Goal: Information Seeking & Learning: Learn about a topic

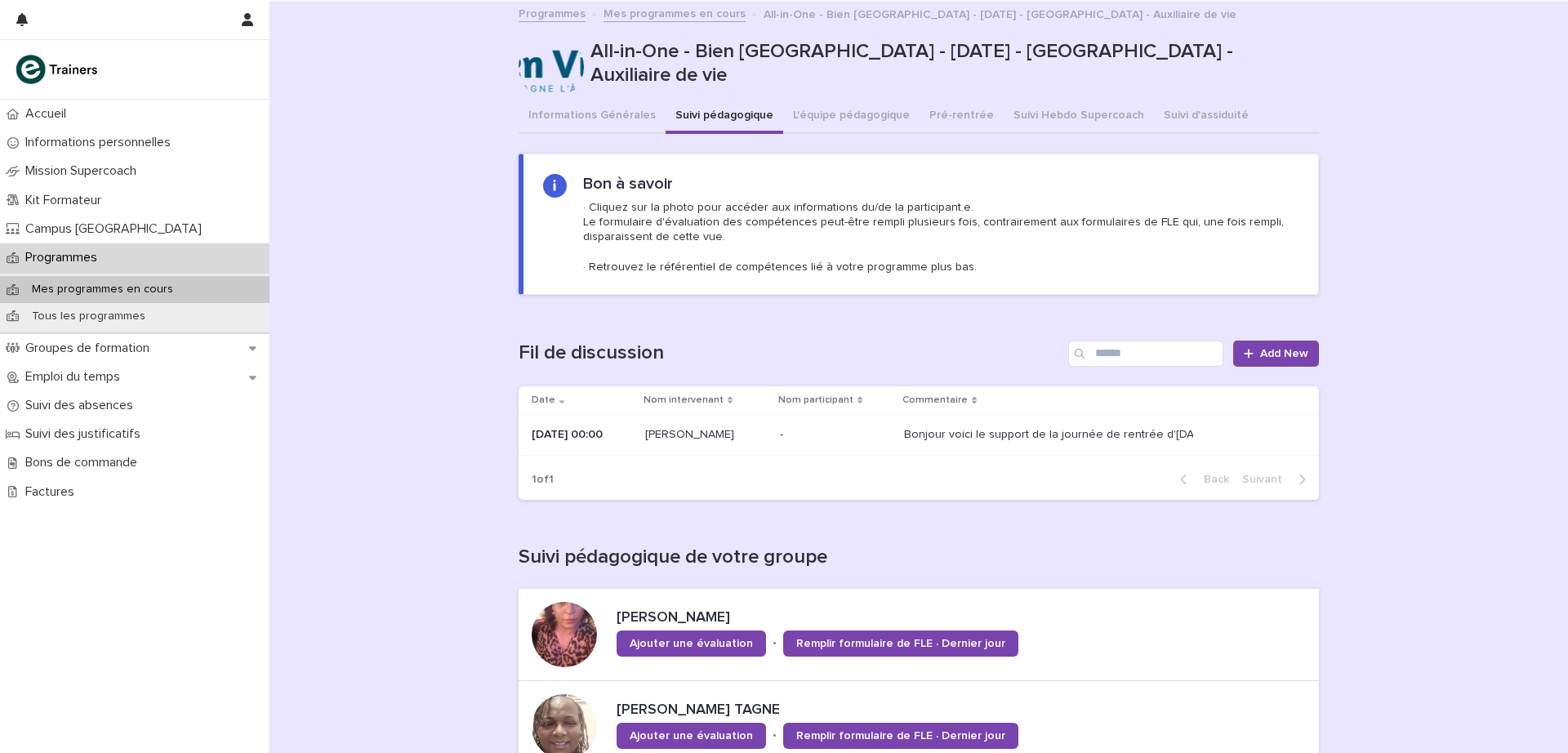
click at [544, 16] on link "Programmes" at bounding box center [552, 13] width 67 height 19
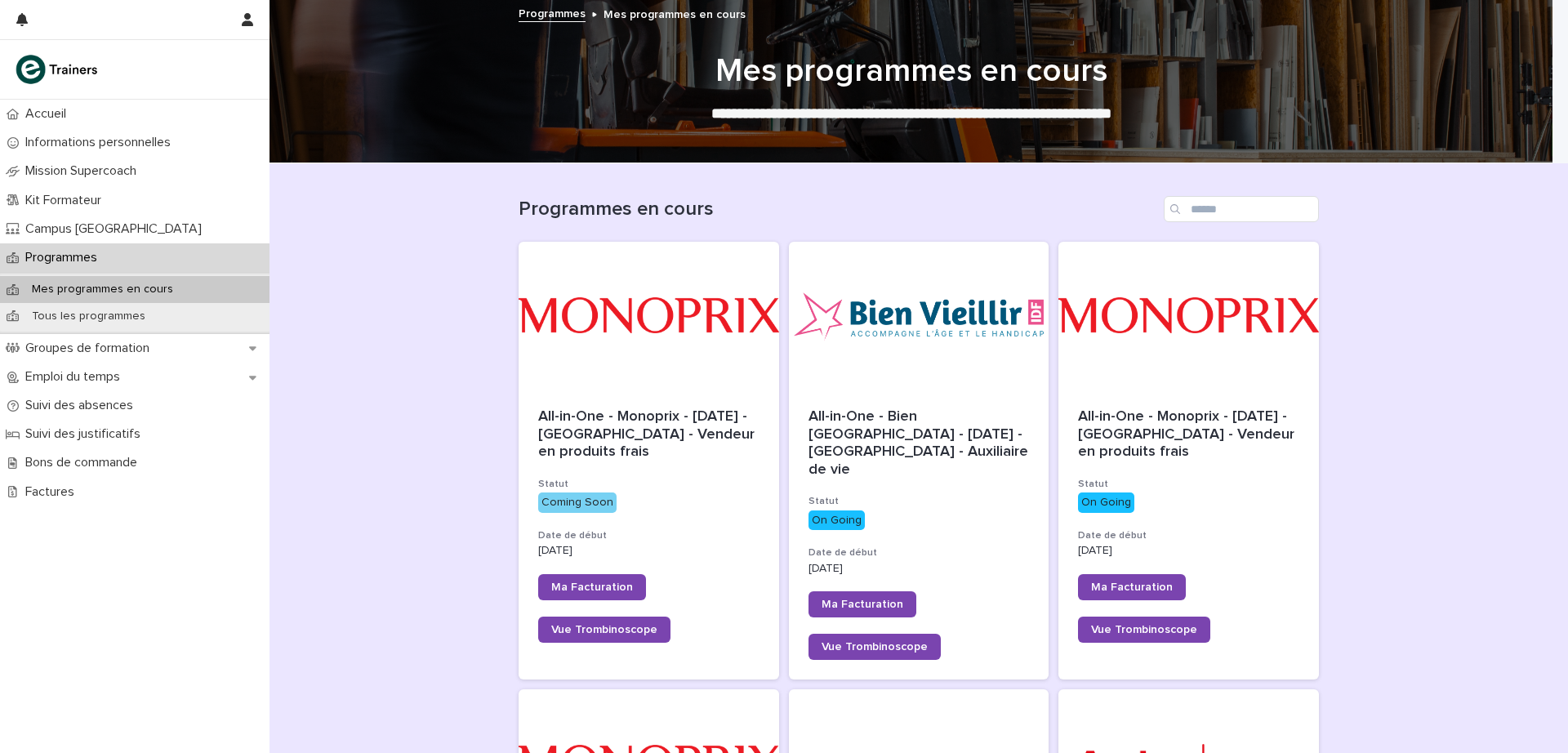
click at [1153, 471] on div "All-in-One - Monoprix - [DATE] - [GEOGRAPHIC_DATA] - Vendeur en produits frais …" at bounding box center [1188, 525] width 260 height 274
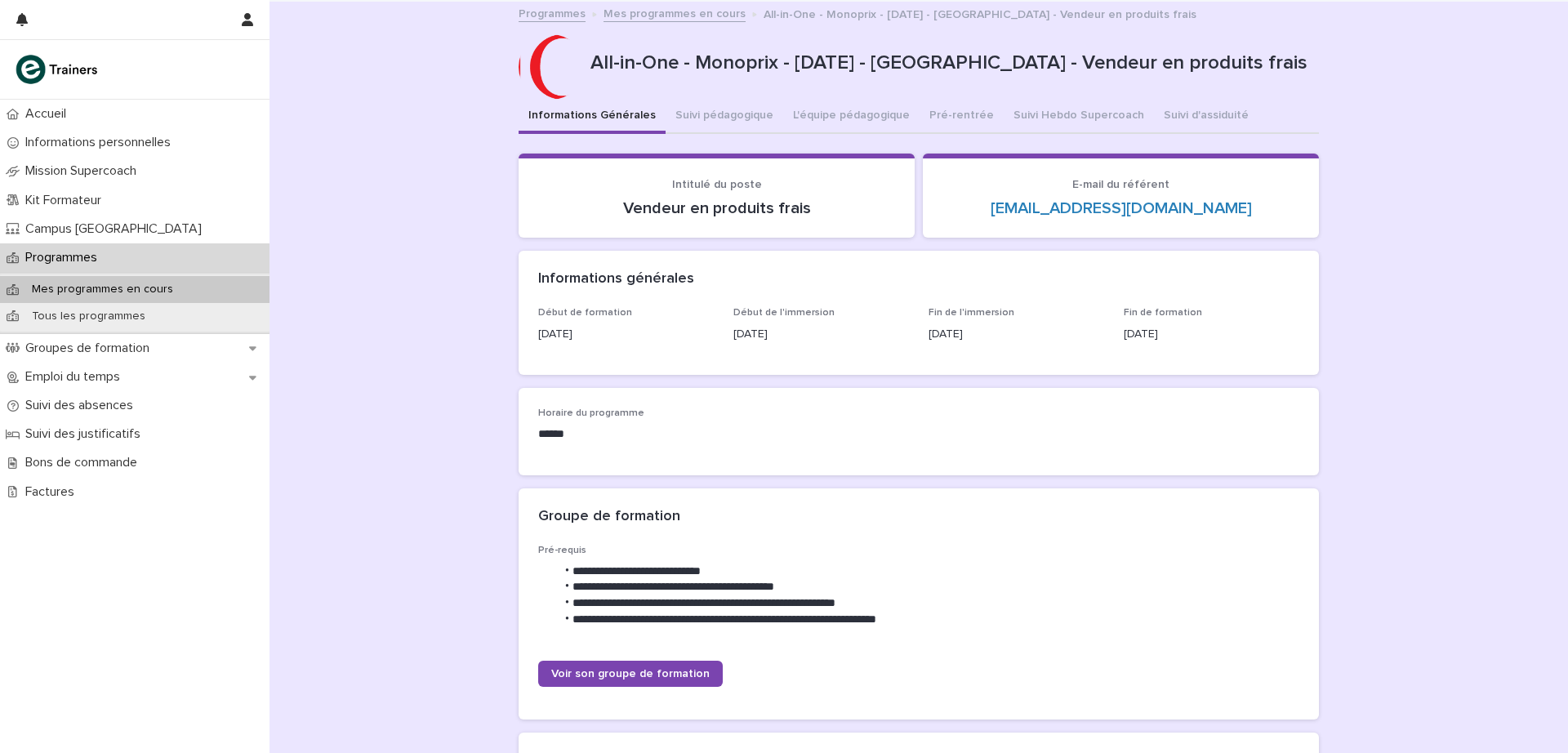
click at [731, 115] on button "Suivi pédagogique" at bounding box center [723, 117] width 118 height 34
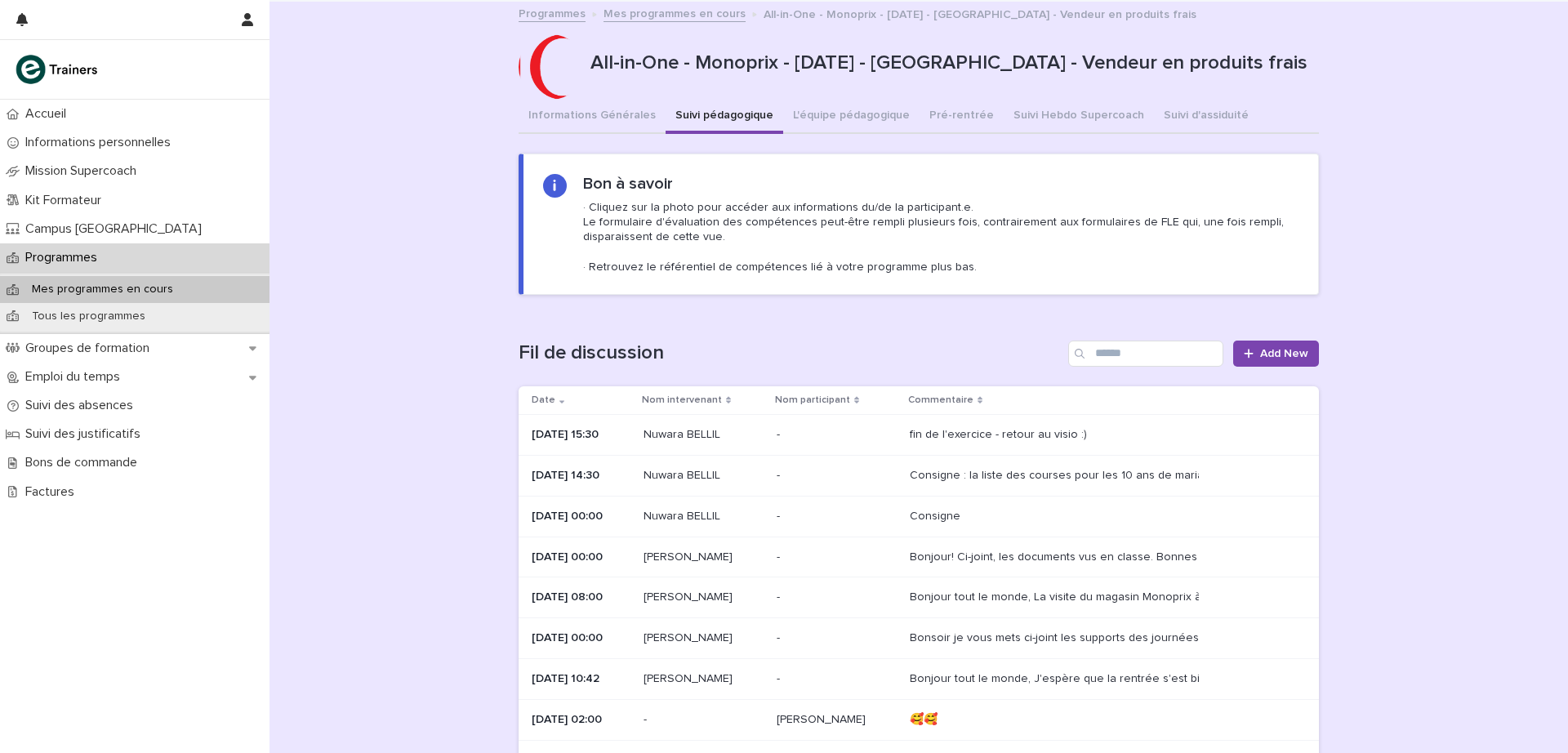
click at [1046, 603] on div "Bonjour tout le monde, La visite du magasin Monoprix à [GEOGRAPHIC_DATA] aura l…" at bounding box center [1052, 598] width 286 height 14
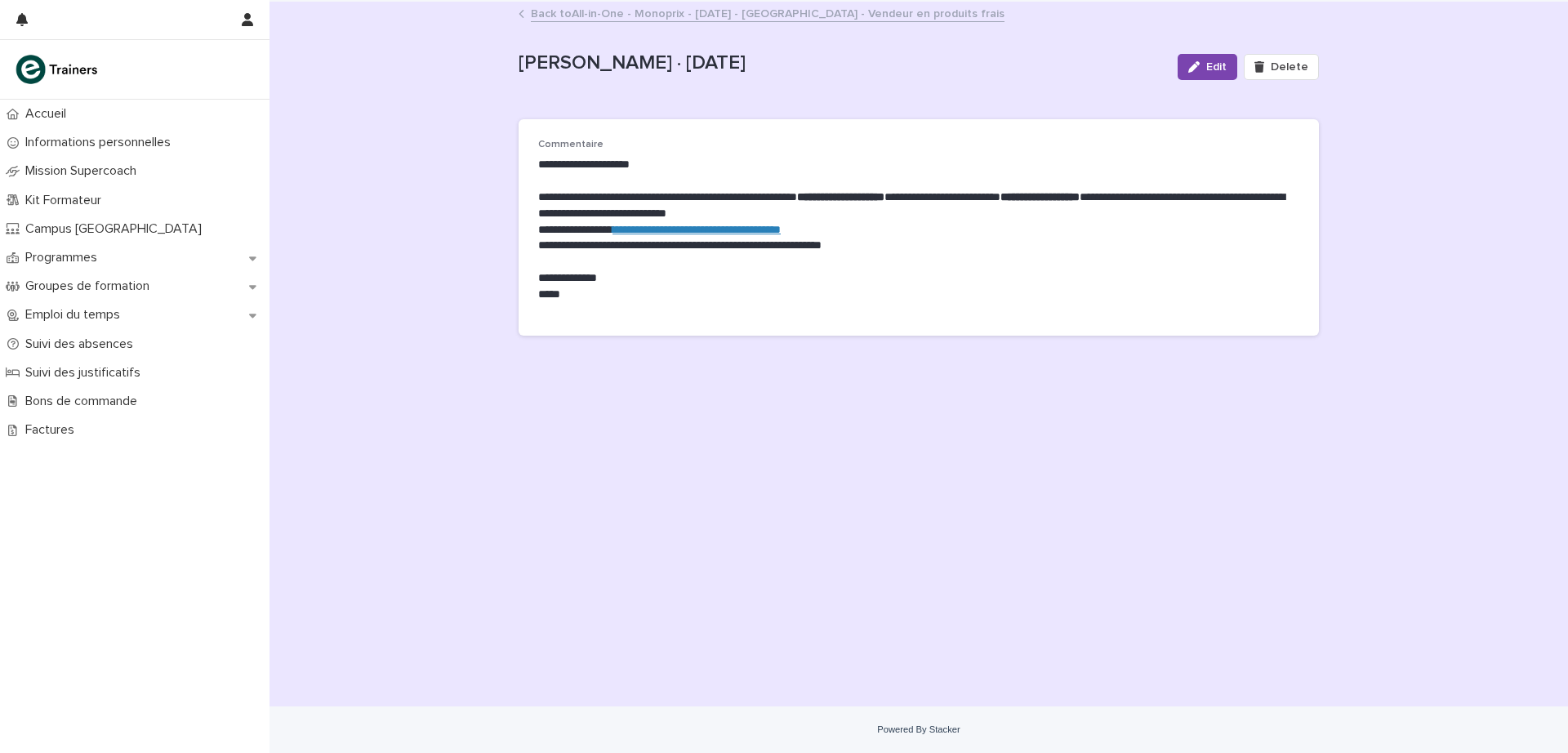
click at [618, 9] on link "Back to All-in-One - Monoprix - [DATE] - [GEOGRAPHIC_DATA] - Vendeur en produit…" at bounding box center [767, 13] width 474 height 19
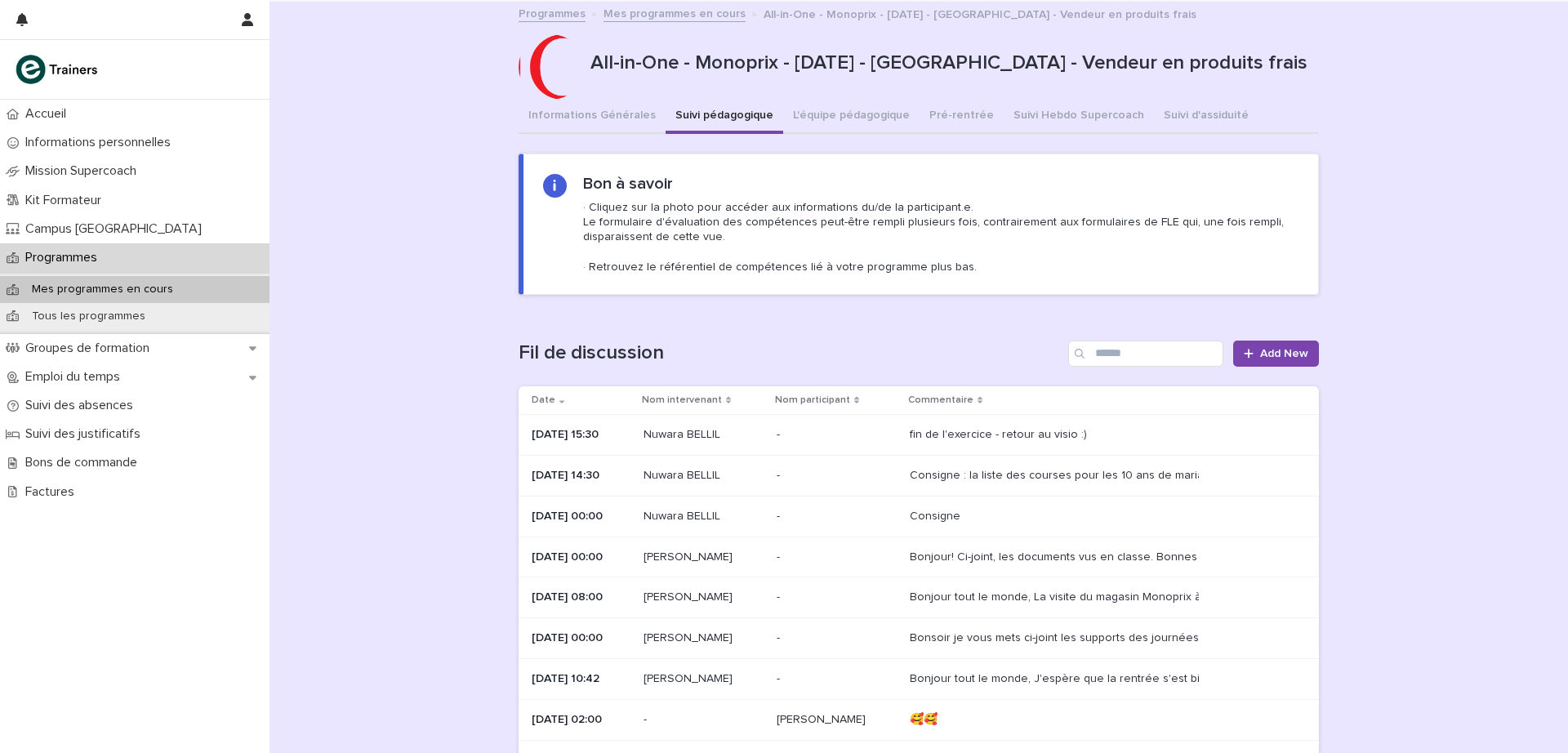
click at [562, 13] on link "Programmes" at bounding box center [552, 13] width 67 height 19
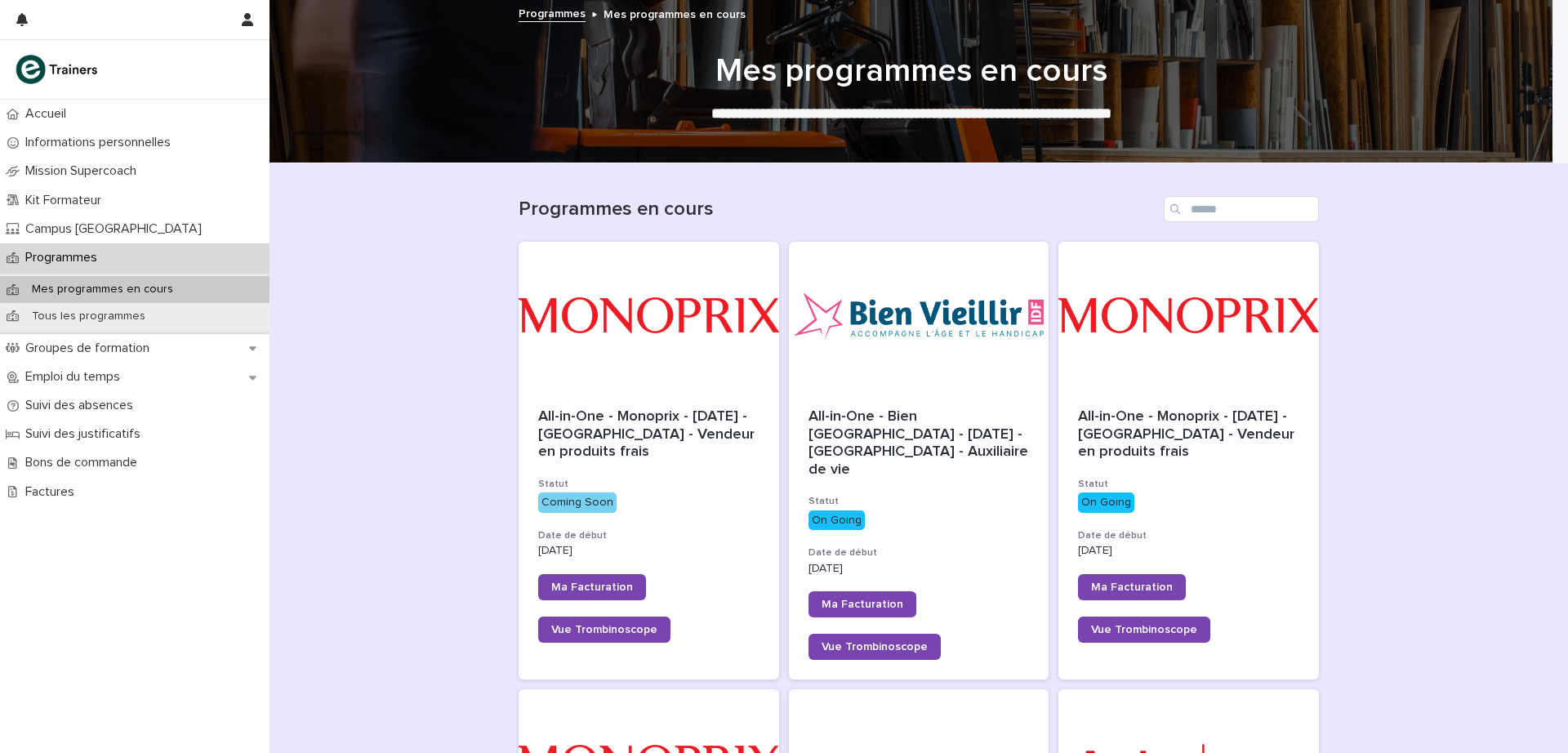
click at [1165, 429] on span "All-in-One - Monoprix - [DATE] - [GEOGRAPHIC_DATA] - Vendeur en produits frais" at bounding box center [1188, 434] width 221 height 50
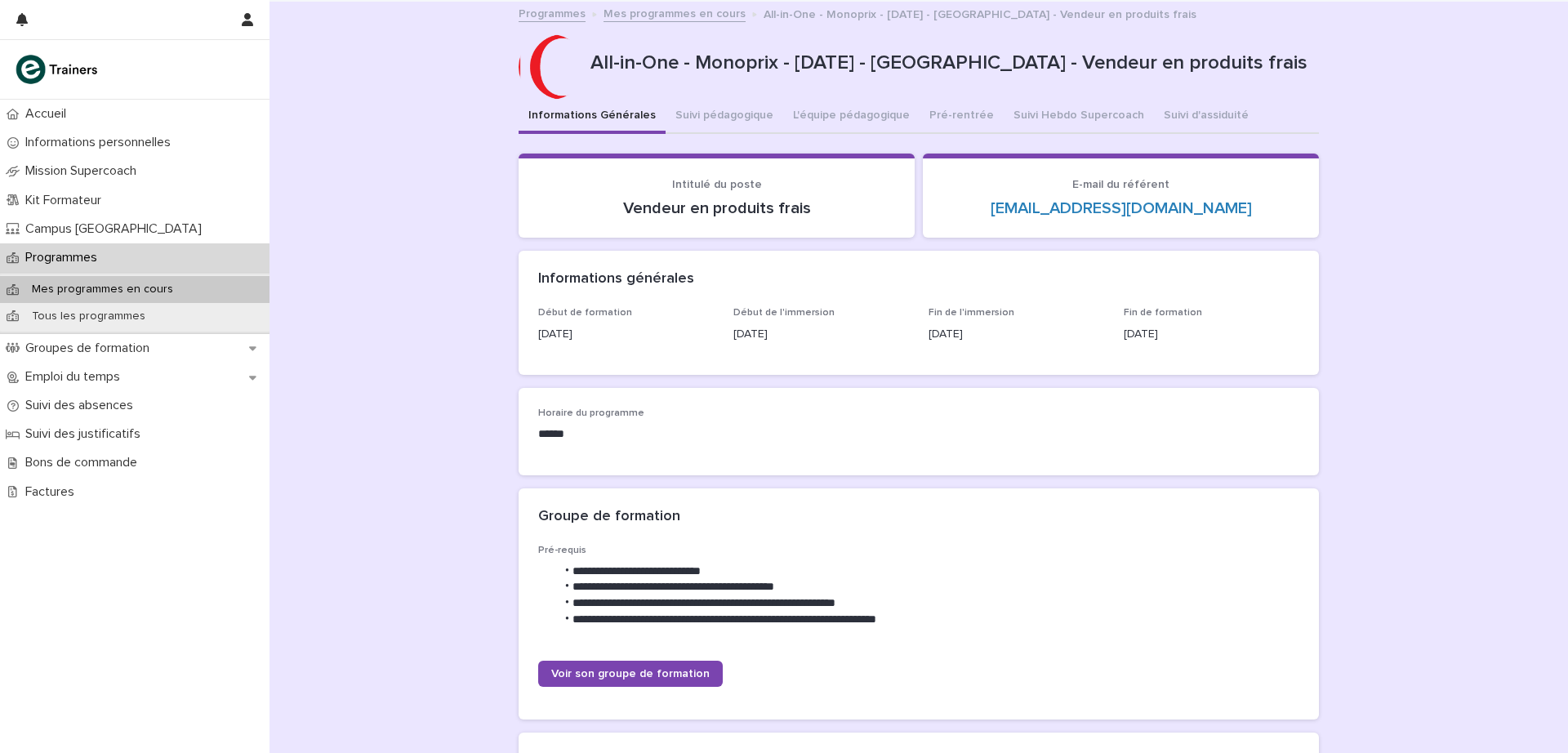
click at [832, 110] on button "L'équipe pédagogique" at bounding box center [851, 117] width 136 height 34
